Goal: Information Seeking & Learning: Learn about a topic

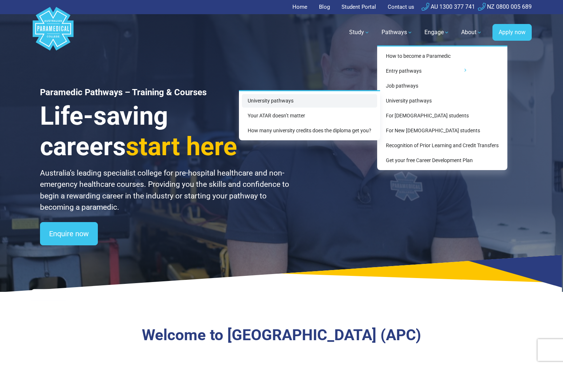
click at [270, 99] on link "University pathways" at bounding box center [309, 100] width 135 height 13
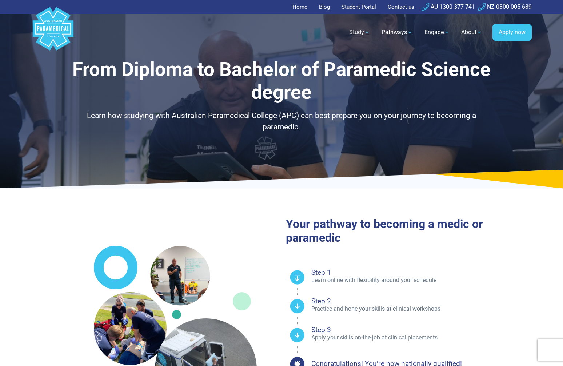
select select "**********"
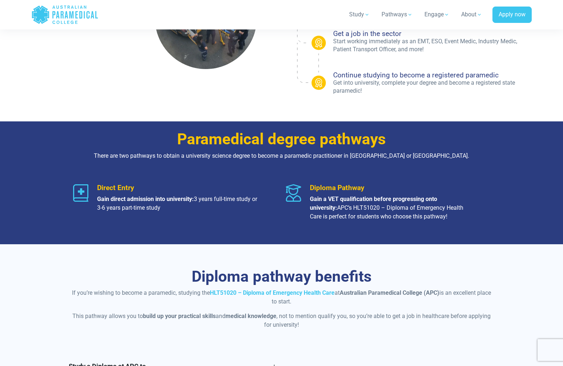
scroll to position [358, 0]
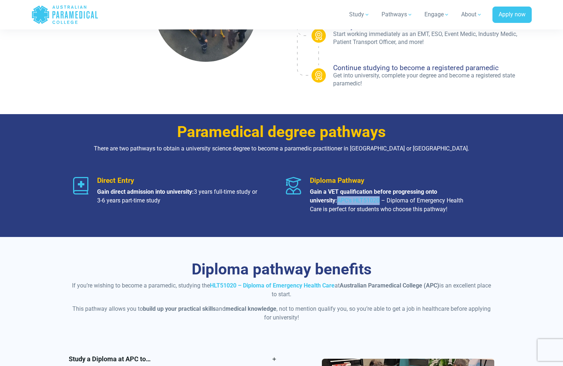
drag, startPoint x: 353, startPoint y: 200, endPoint x: 310, endPoint y: 199, distance: 42.9
click at [310, 199] on p "Gain a VET qualification before progressing onto university: APC’s HLT51020 – D…" at bounding box center [391, 201] width 162 height 26
copy p "APC’s HLT51020"
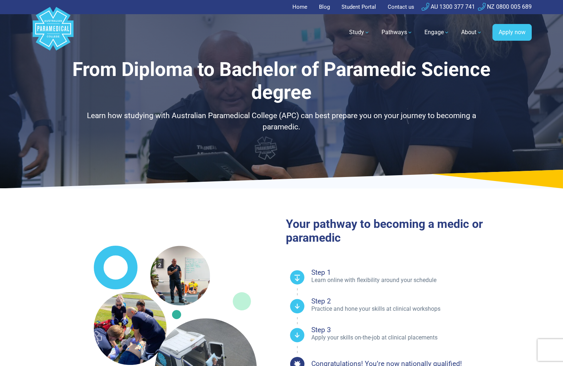
scroll to position [0, 0]
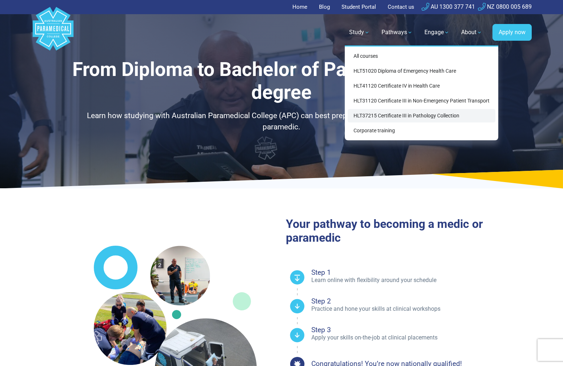
click at [398, 115] on link "HLT37215 Certificate III in Pathology Collection" at bounding box center [422, 115] width 148 height 13
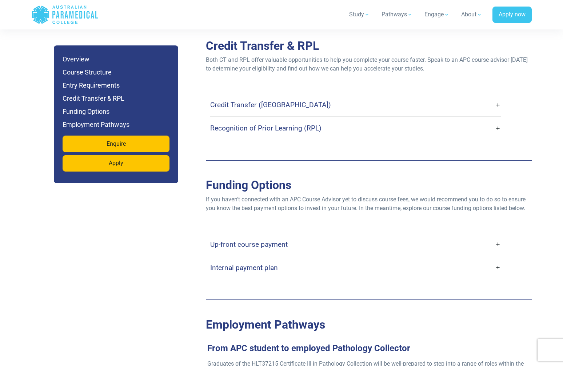
scroll to position [1900, 0]
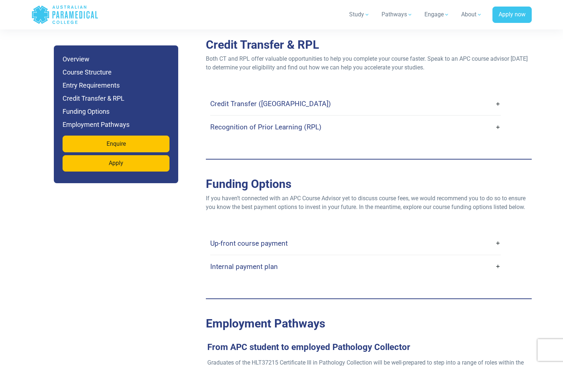
click at [499, 235] on link "Up-front course payment" at bounding box center [355, 243] width 290 height 17
click at [498, 235] on link "Up-front course payment" at bounding box center [355, 243] width 290 height 17
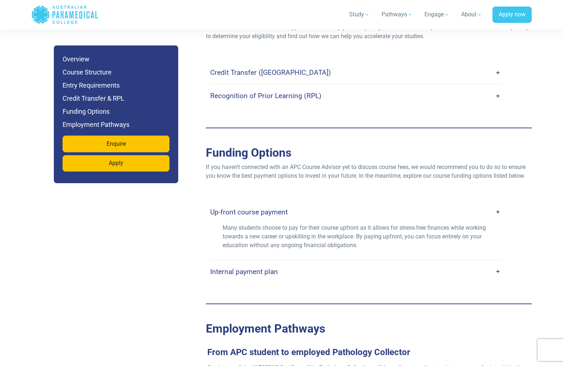
scroll to position [1929, 0]
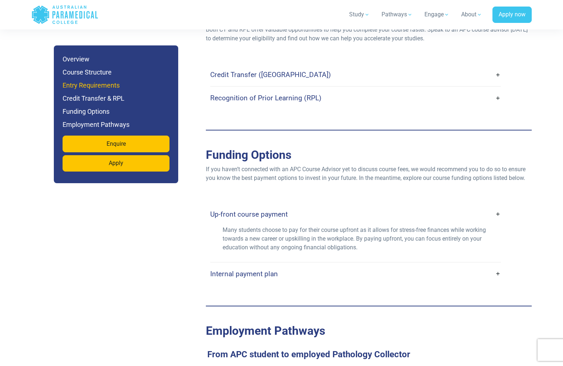
click at [103, 87] on h6 "Entry Requirements" at bounding box center [116, 85] width 107 height 10
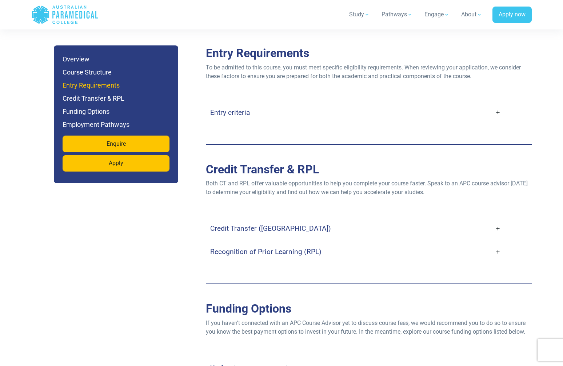
scroll to position [1773, 0]
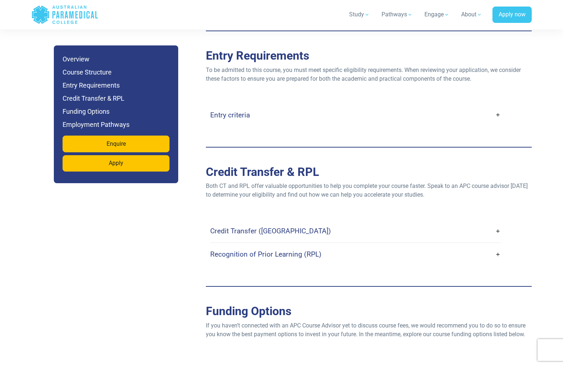
click at [495, 107] on link "Entry criteria" at bounding box center [355, 115] width 290 height 17
click at [498, 107] on link "Entry criteria" at bounding box center [355, 115] width 290 height 17
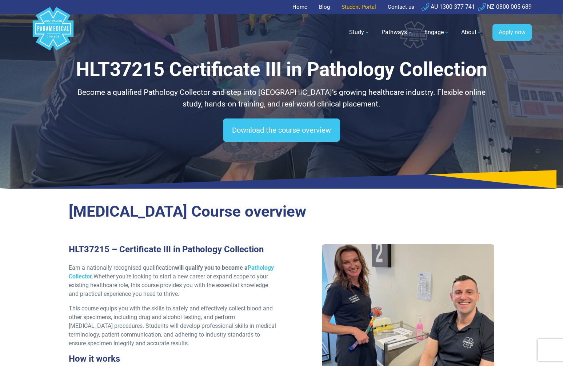
scroll to position [0, 0]
click at [297, 7] on link "Home" at bounding box center [301, 7] width 19 height 14
